Goal: Task Accomplishment & Management: Manage account settings

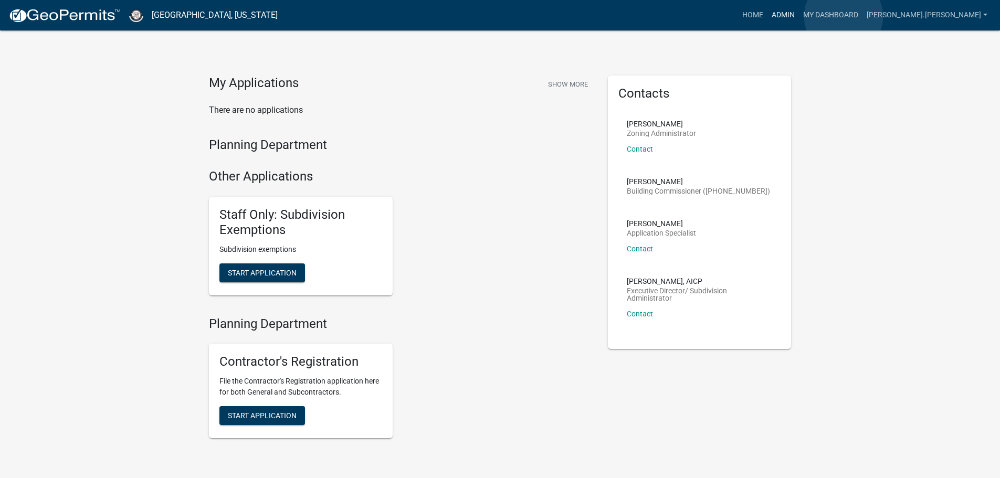
click at [799, 16] on link "Admin" at bounding box center [784, 15] width 32 height 20
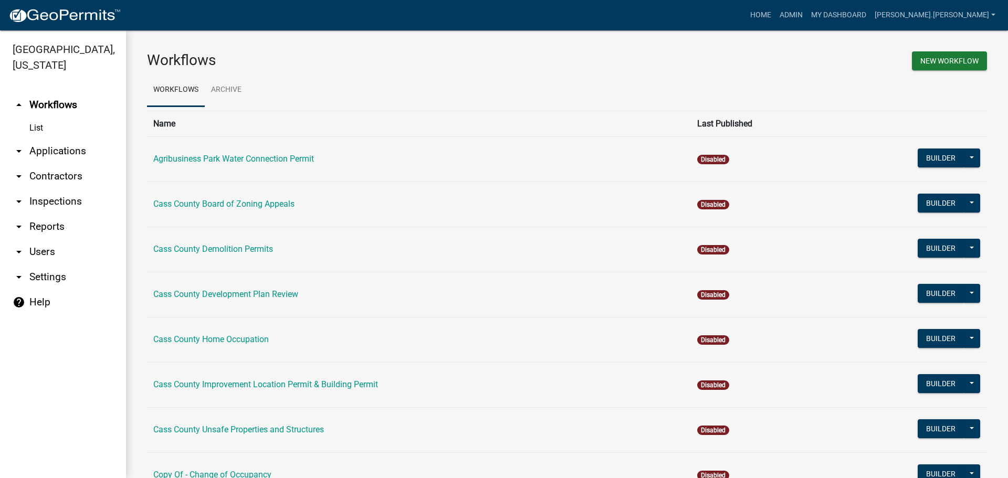
click at [44, 164] on link "arrow_drop_down Contractors" at bounding box center [63, 176] width 126 height 25
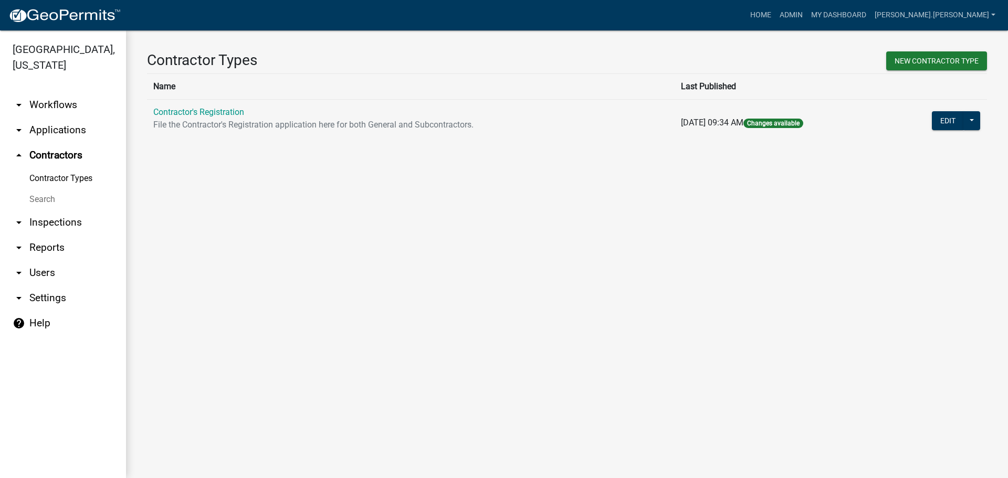
click at [41, 189] on link "Search" at bounding box center [63, 199] width 126 height 21
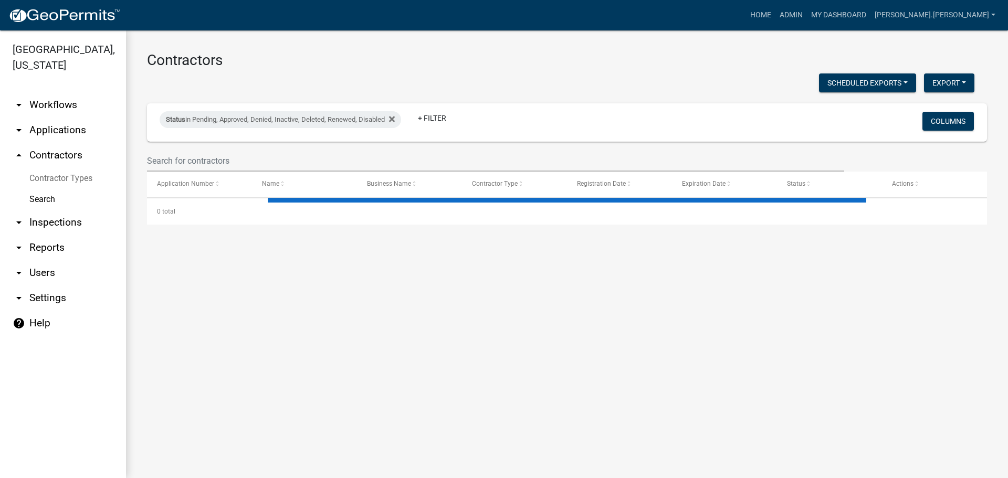
select select "3: 100"
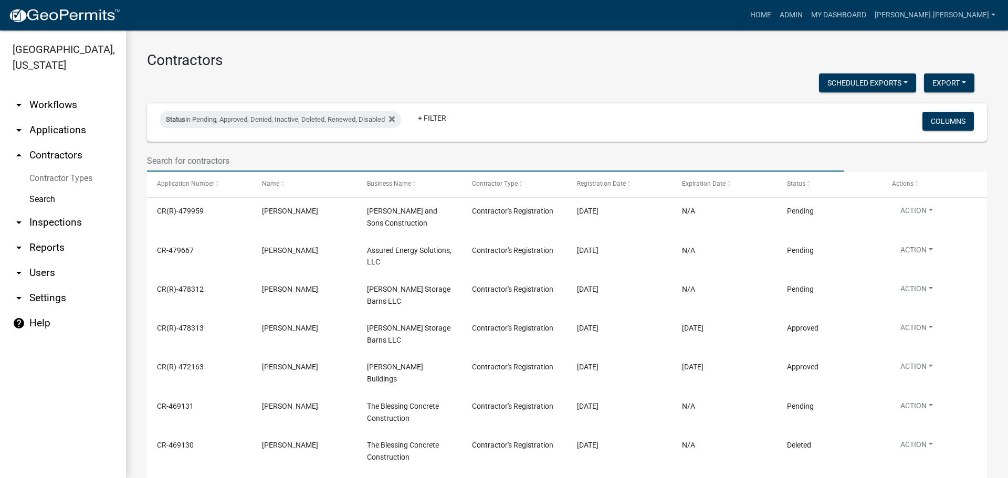
click at [329, 159] on input "text" at bounding box center [495, 161] width 697 height 22
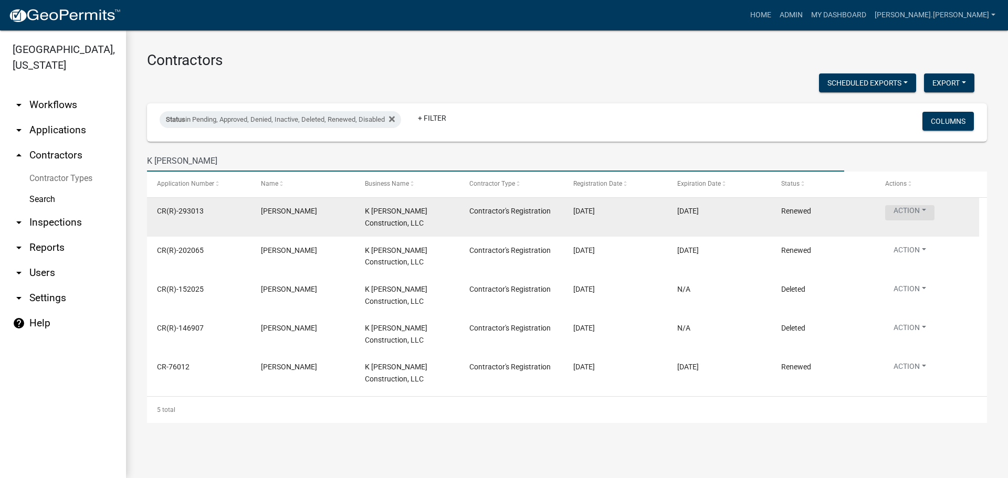
type input "K [PERSON_NAME]"
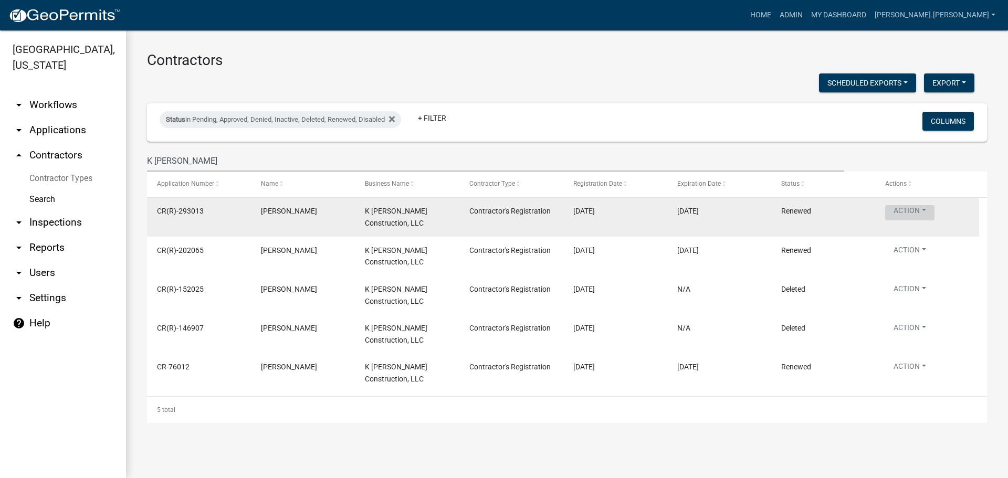
click at [917, 212] on button "Action" at bounding box center [909, 212] width 49 height 15
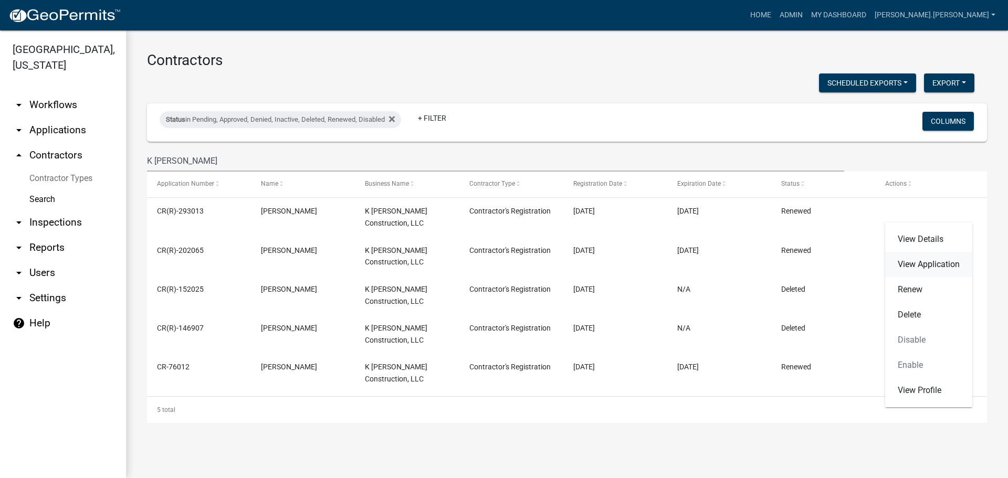
click at [911, 264] on link "View Application" at bounding box center [928, 264] width 87 height 25
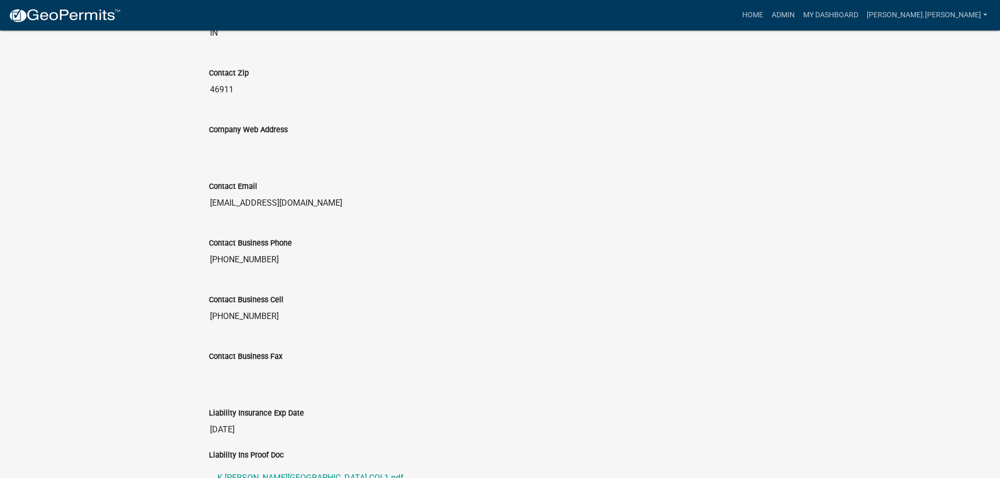
scroll to position [1035, 0]
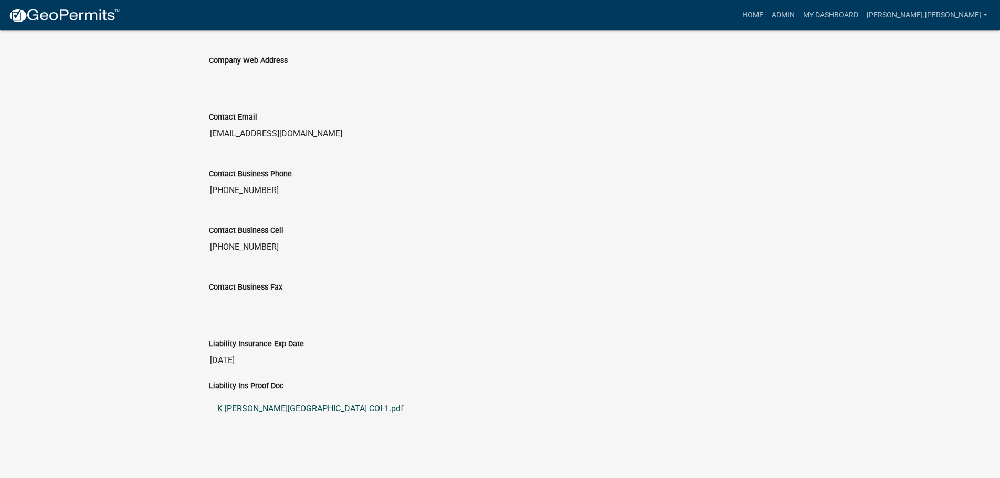
click at [286, 407] on link "K [PERSON_NAME][GEOGRAPHIC_DATA] COI-1.pdf" at bounding box center [500, 408] width 583 height 25
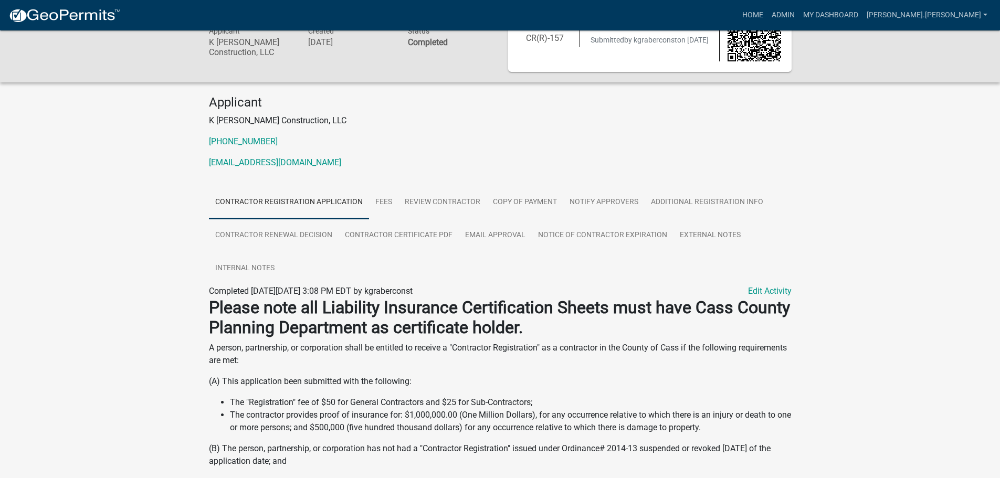
scroll to position [0, 0]
